Goal: Find specific page/section: Find specific page/section

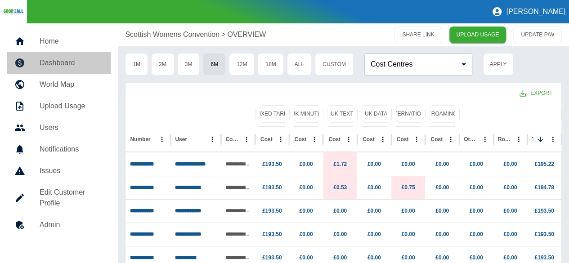
click at [54, 66] on h5 "Dashboard" at bounding box center [72, 63] width 64 height 11
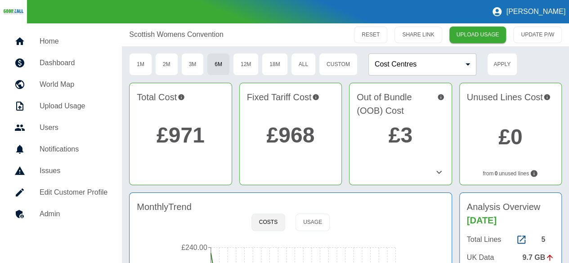
click at [70, 40] on h5 "Home" at bounding box center [74, 41] width 68 height 11
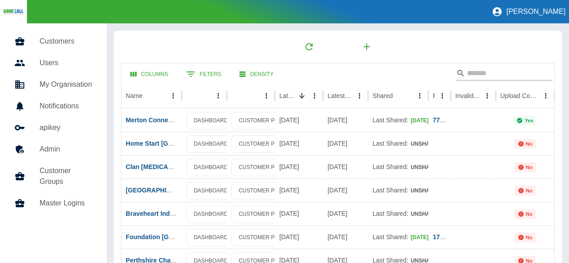
click at [484, 70] on input "Search" at bounding box center [503, 73] width 72 height 14
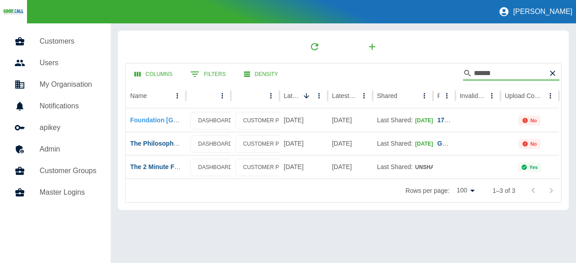
type input "******"
click at [166, 122] on link "Foundation [GEOGRAPHIC_DATA]" at bounding box center [181, 120] width 103 height 7
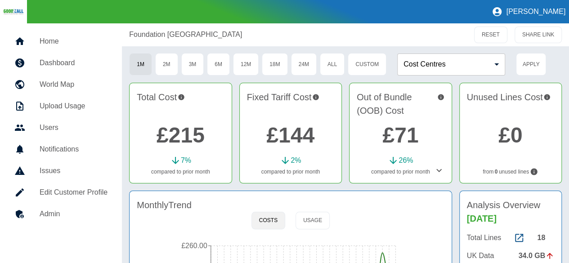
click at [202, 139] on link "£215" at bounding box center [181, 135] width 48 height 24
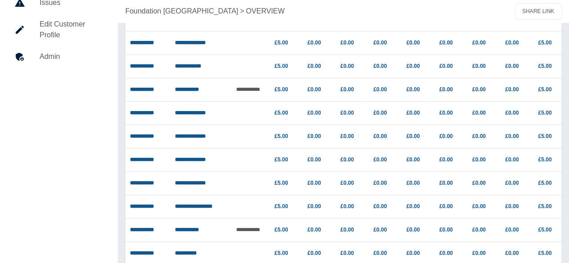
scroll to position [180, 0]
